Goal: Transaction & Acquisition: Purchase product/service

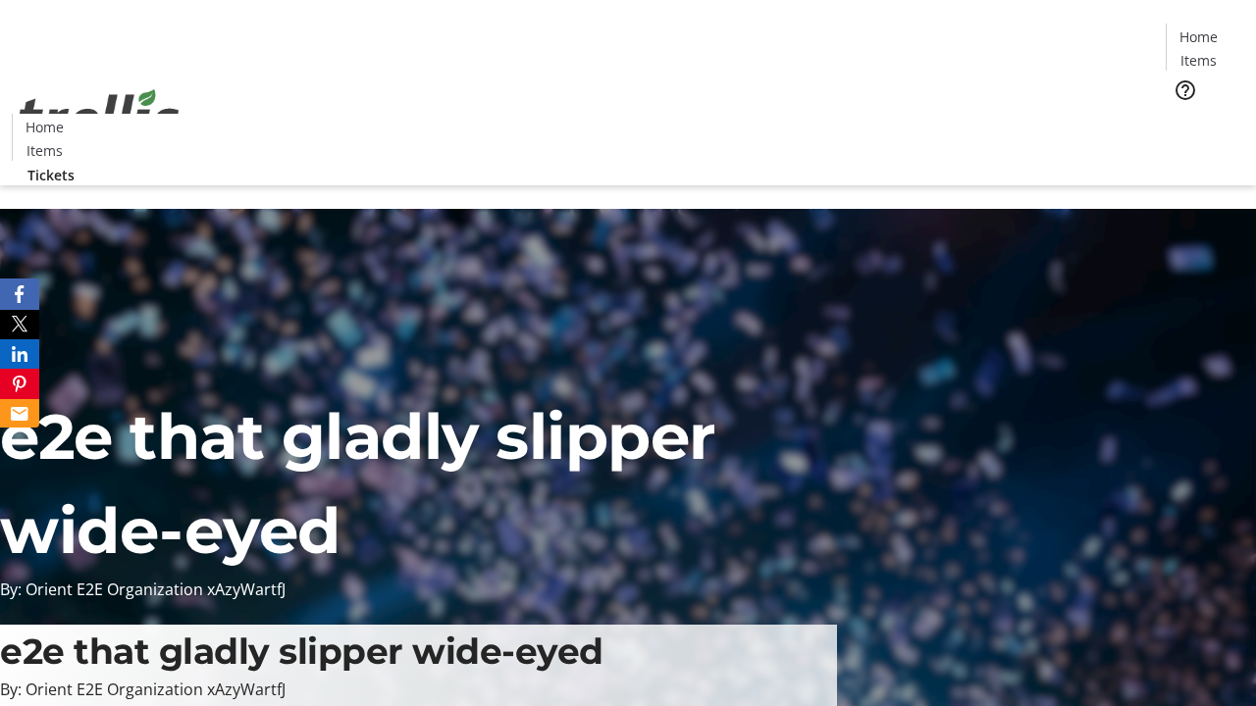
click at [1181, 114] on span "Tickets" at bounding box center [1204, 124] width 47 height 21
